Goal: Task Accomplishment & Management: Complete application form

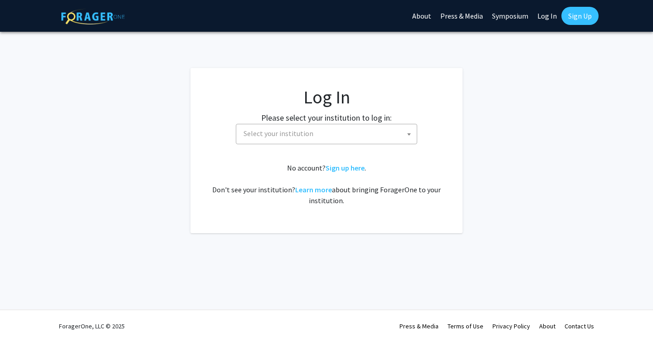
click at [266, 134] on span "Select your institution" at bounding box center [279, 133] width 70 height 9
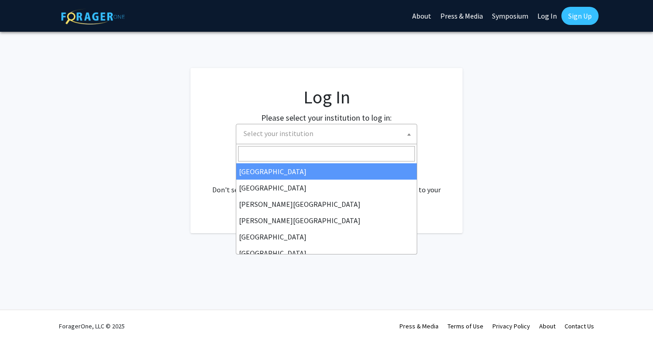
select select "34"
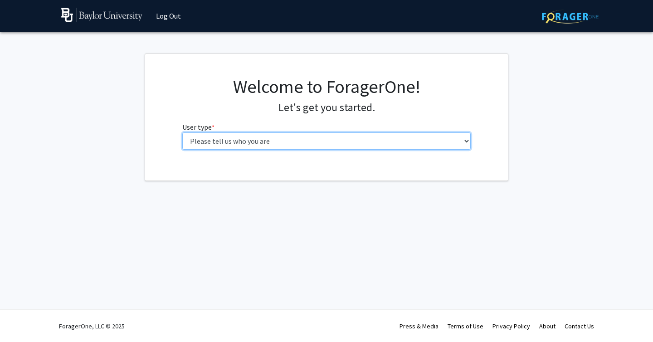
click at [301, 138] on select "Please tell us who you are Undergraduate Student Master's Student Doctoral Cand…" at bounding box center [326, 140] width 289 height 17
select select "1: undergrad"
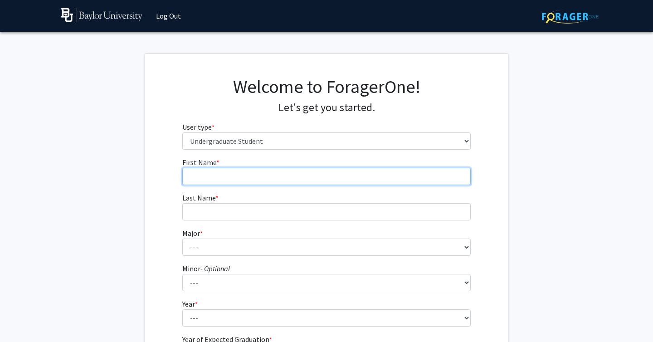
click at [282, 172] on input "First Name * required" at bounding box center [326, 176] width 289 height 17
type input "Rohit"
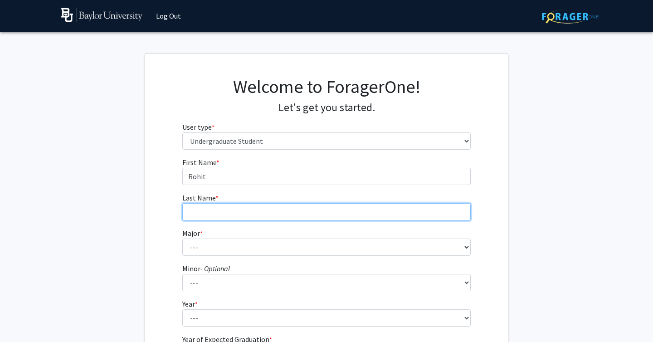
click at [211, 215] on input "Last Name * required" at bounding box center [326, 211] width 289 height 17
type input "Srivastava"
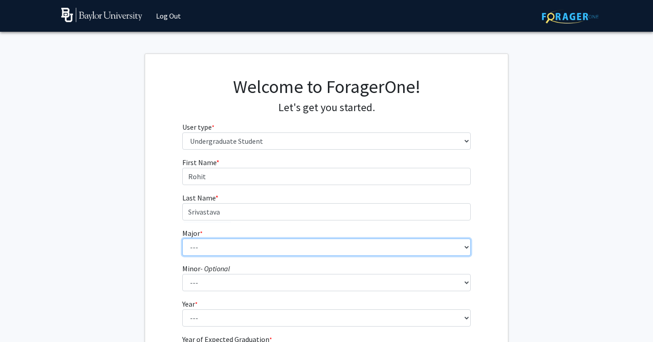
click at [189, 255] on select "--- Accounting American Studies Anthropology Apparel Design & Product Developme…" at bounding box center [326, 247] width 289 height 17
select select "14: 2679"
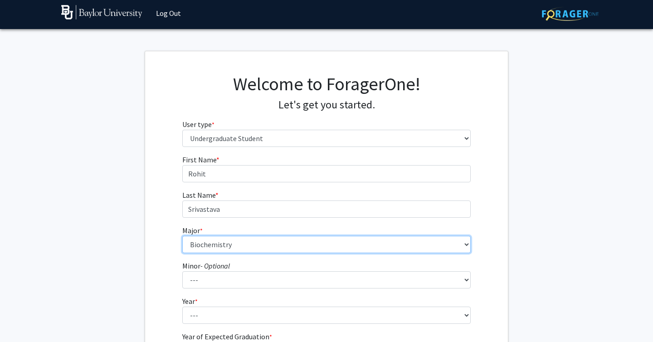
scroll to position [92, 0]
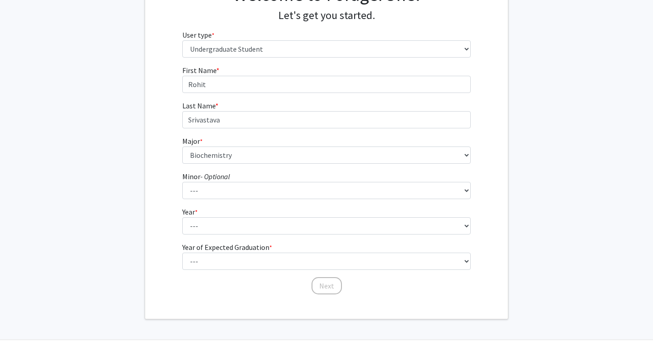
click at [248, 176] on fg-select "Minor - Optional --- Advertising American Sign Language American Studies Anthro…" at bounding box center [326, 185] width 289 height 28
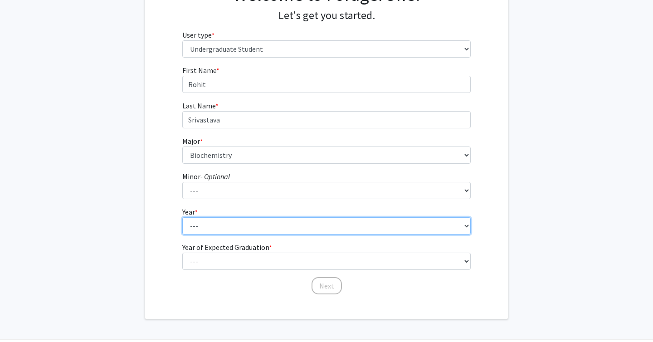
click at [227, 224] on select "--- First-year Sophomore Junior Senior Postbaccalaureate Certificate" at bounding box center [326, 225] width 289 height 17
select select "1: first-year"
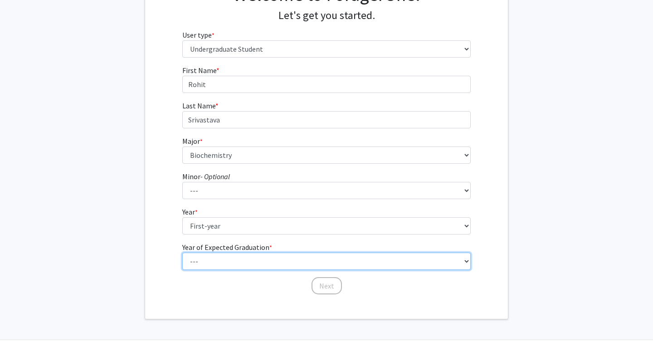
click at [223, 264] on select "--- 2025 2026 2027 2028 2029 2030 2031 2032 2033 2034" at bounding box center [326, 261] width 289 height 17
click at [242, 264] on select "--- 2025 2026 2027 2028 2029 2030 2031 2032 2033 2034" at bounding box center [326, 261] width 289 height 17
select select "5: 2029"
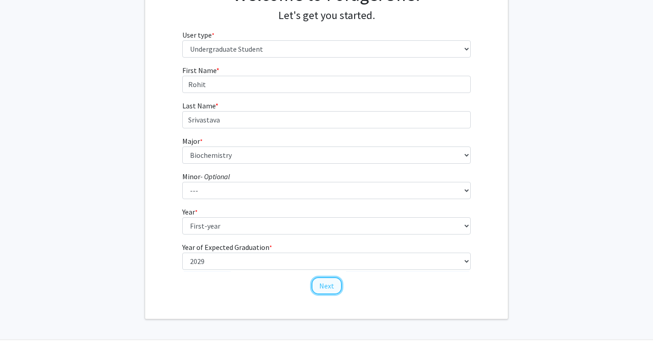
click at [318, 287] on button "Next" at bounding box center [327, 285] width 30 height 17
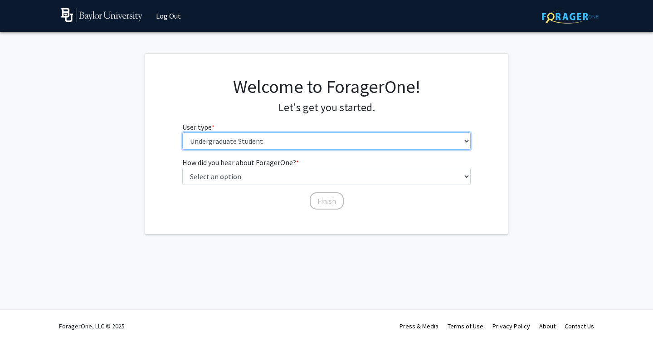
click at [278, 143] on select "Please tell us who you are Undergraduate Student Master's Student Doctoral Cand…" at bounding box center [326, 140] width 289 height 17
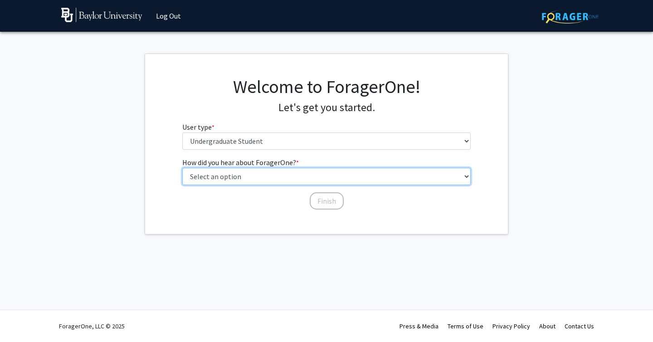
click at [265, 170] on select "Select an option Peer/student recommendation Faculty/staff recommendation Unive…" at bounding box center [326, 176] width 289 height 17
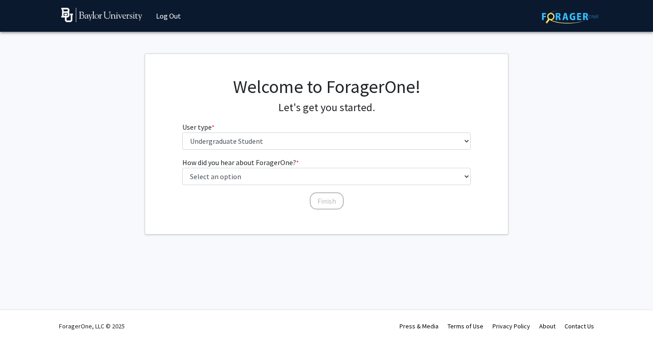
click at [324, 201] on div "How did you hear about ForagerOne? * required Select an option Peer/student rec…" at bounding box center [326, 179] width 289 height 44
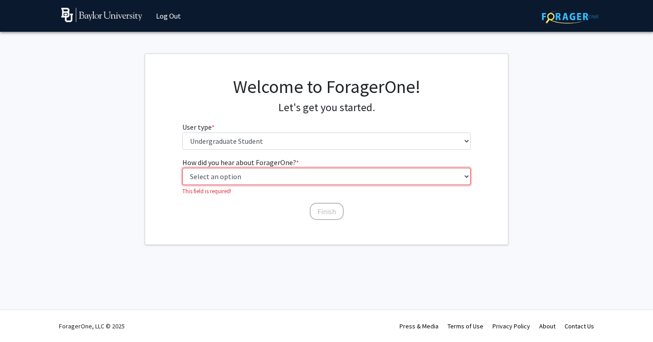
click at [309, 171] on select "Select an option Peer/student recommendation Faculty/staff recommendation Unive…" at bounding box center [326, 176] width 289 height 17
select select "1: peer_recommendation"
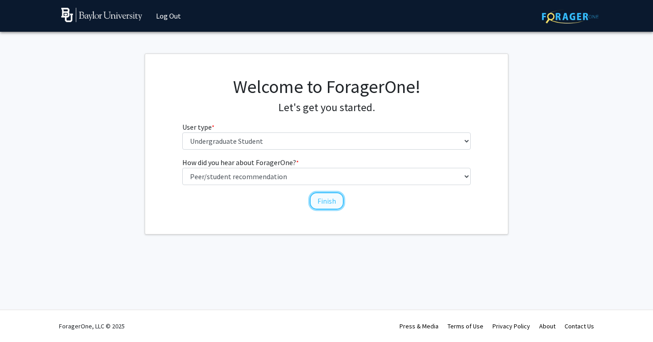
click at [313, 205] on button "Finish" at bounding box center [327, 200] width 34 height 17
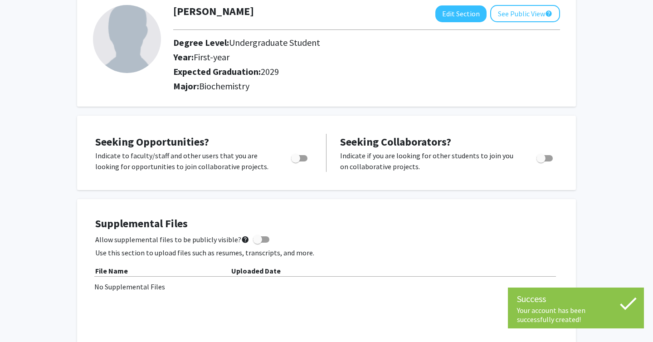
scroll to position [57, 0]
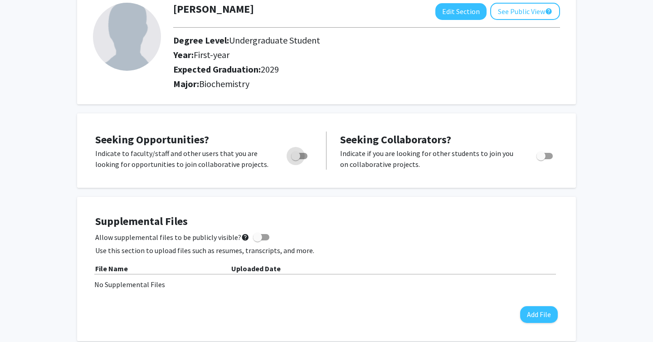
click at [293, 160] on span "Toggle" at bounding box center [295, 155] width 9 height 9
click at [295, 160] on input "Are you actively seeking opportunities?" at bounding box center [295, 159] width 0 height 0
checkbox input "true"
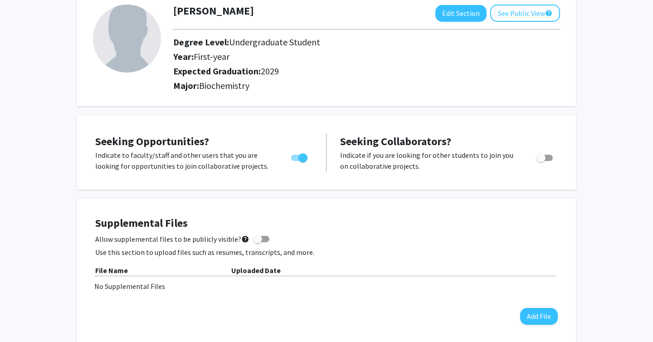
scroll to position [0, 0]
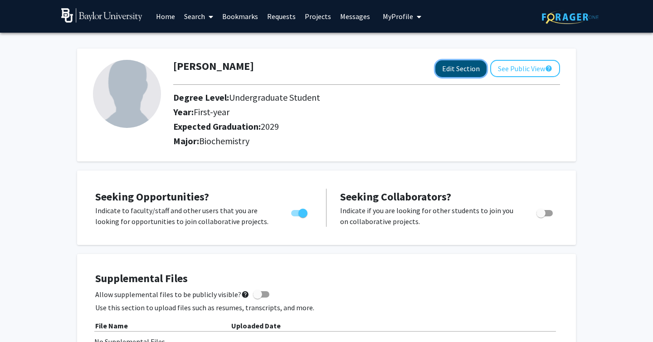
click at [449, 72] on button "Edit Section" at bounding box center [460, 68] width 51 height 17
select select "first-year"
select select "2029"
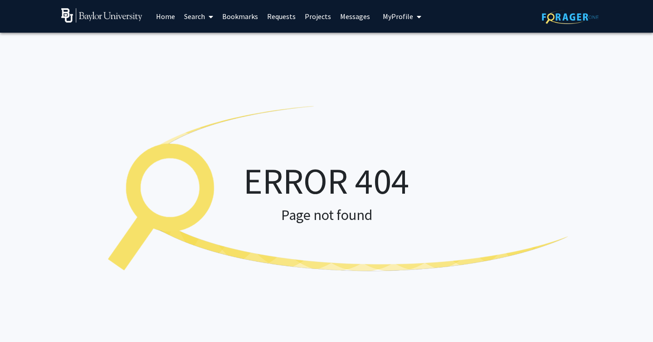
click at [573, 21] on img at bounding box center [570, 17] width 57 height 14
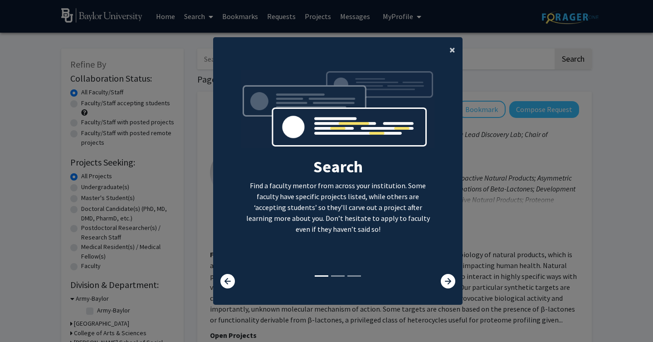
click at [446, 51] on button "×" at bounding box center [452, 49] width 20 height 25
click at [449, 63] on div "Search Find a faculty mentor from across your institution. Some faculty have sp…" at bounding box center [337, 179] width 249 height 233
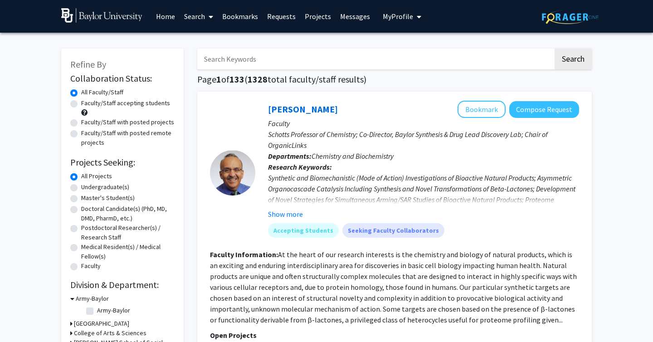
click at [416, 68] on input "Search Keywords" at bounding box center [375, 59] width 356 height 21
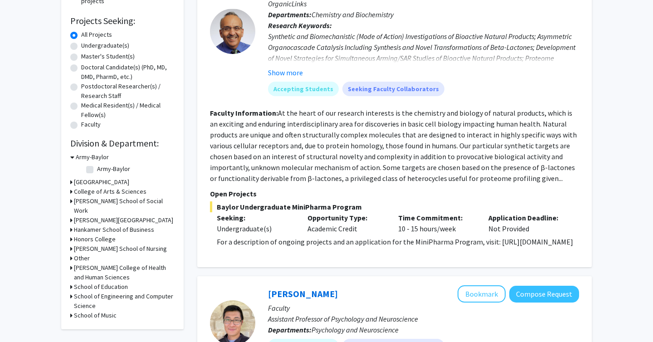
scroll to position [155, 0]
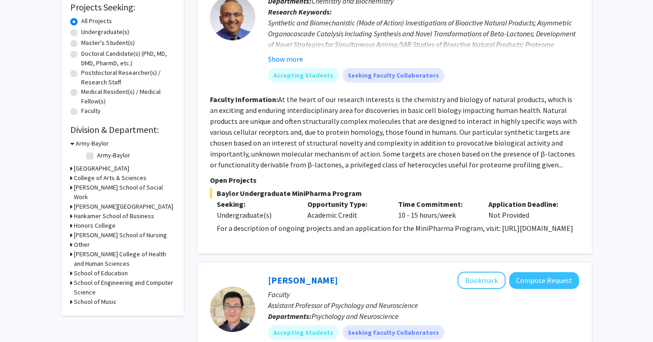
click at [78, 176] on h3 "College of Arts & Sciences" at bounding box center [110, 178] width 73 height 10
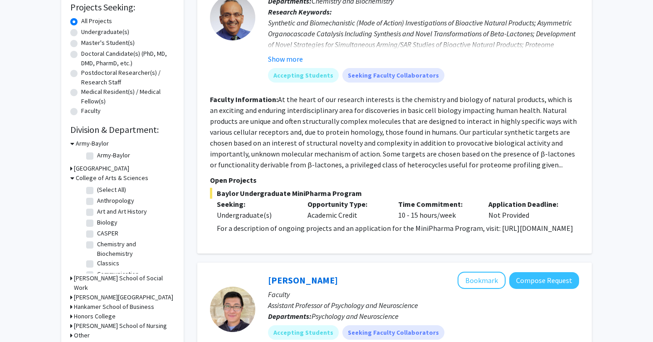
click at [150, 245] on label "Chemistry and Biochemistry" at bounding box center [134, 248] width 75 height 19
click at [103, 245] on input "Chemistry and Biochemistry" at bounding box center [100, 242] width 6 height 6
checkbox input "true"
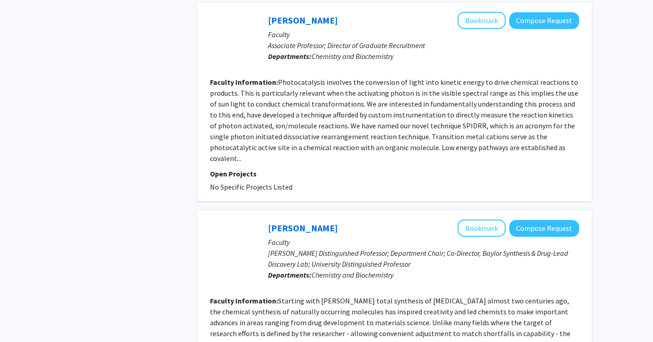
scroll to position [2131, 0]
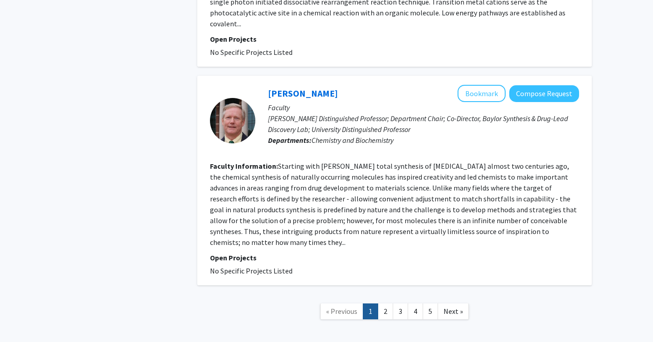
click at [315, 265] on fg-project-list "No Specific Projects Listed" at bounding box center [394, 270] width 369 height 11
